Goal: Download file/media

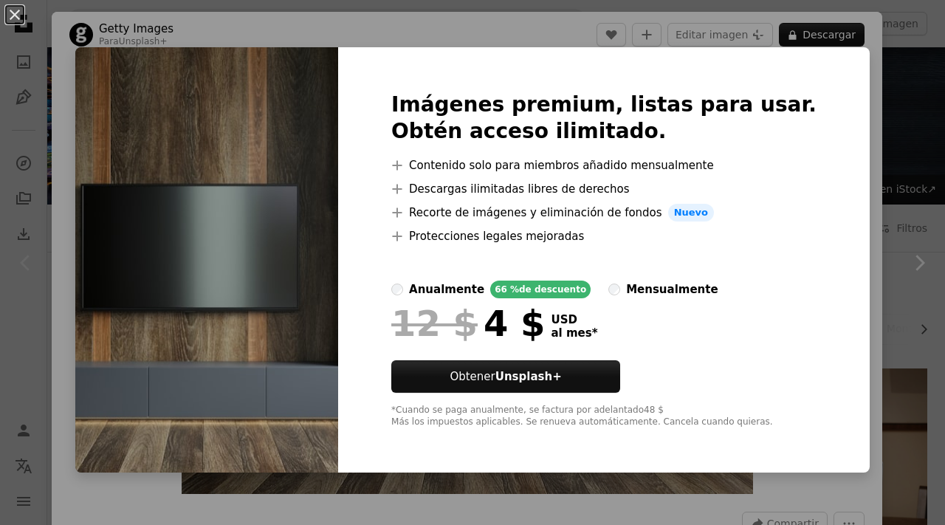
scroll to position [27, 0]
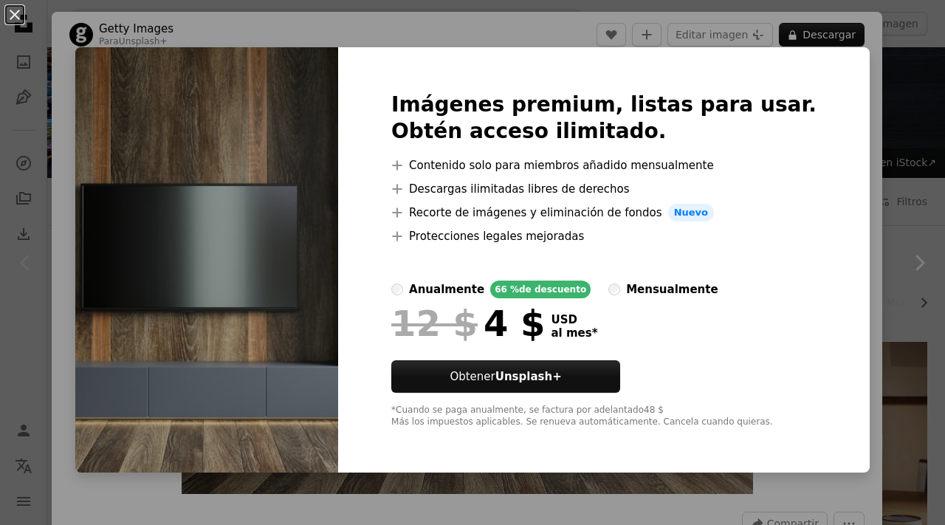
click at [851, 159] on div "An X shape Imágenes premium, listas para usar. Obtén acceso ilimitado. A plus s…" at bounding box center [472, 262] width 945 height 525
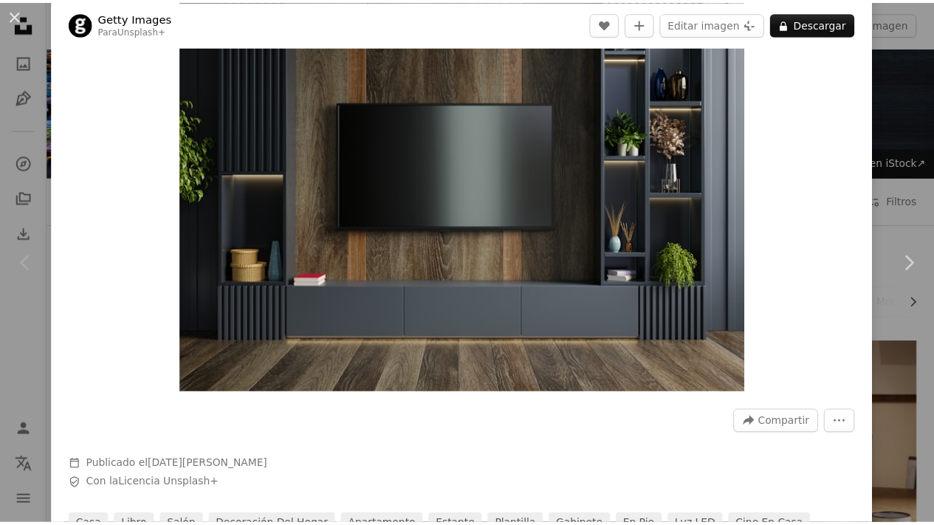
scroll to position [15, 0]
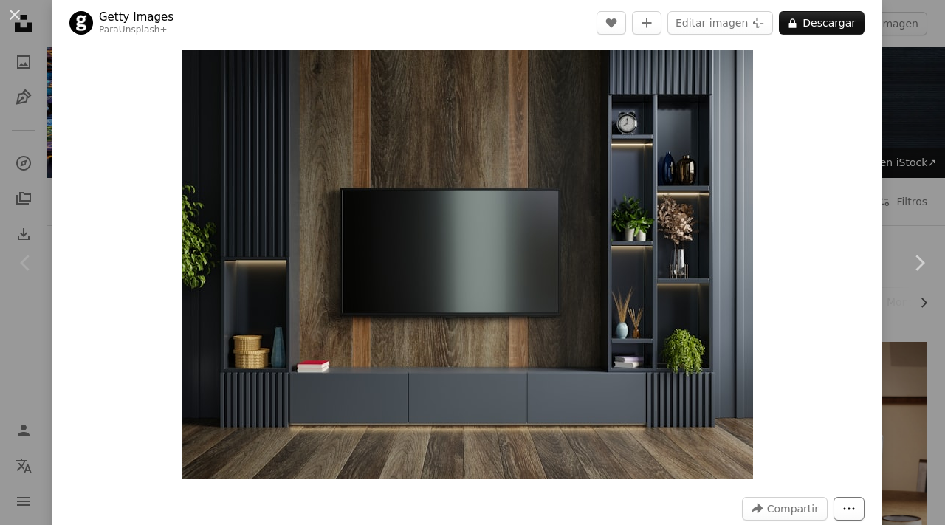
click at [844, 508] on icon "Más acciones" at bounding box center [849, 509] width 11 height 2
click at [15, 21] on button "An X shape" at bounding box center [15, 15] width 18 height 18
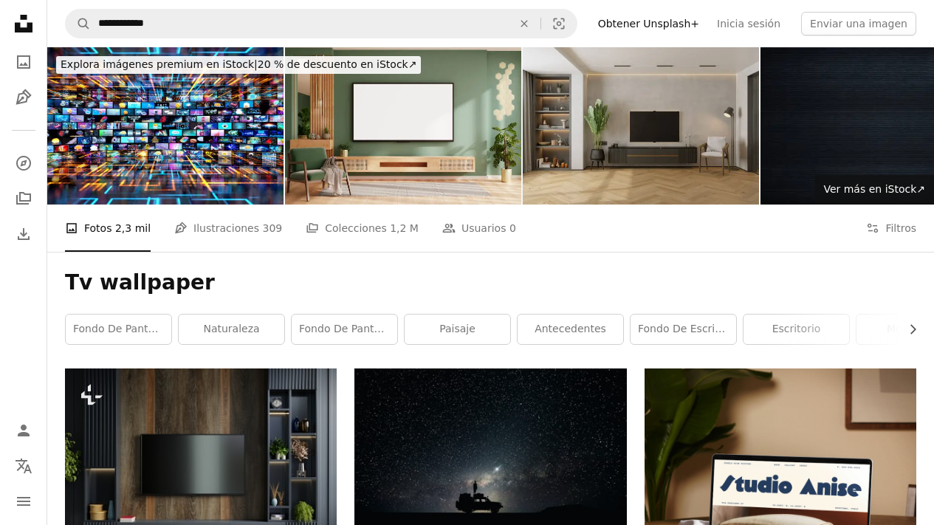
click at [573, 121] on img at bounding box center [641, 125] width 236 height 157
